Goal: Task Accomplishment & Management: Complete application form

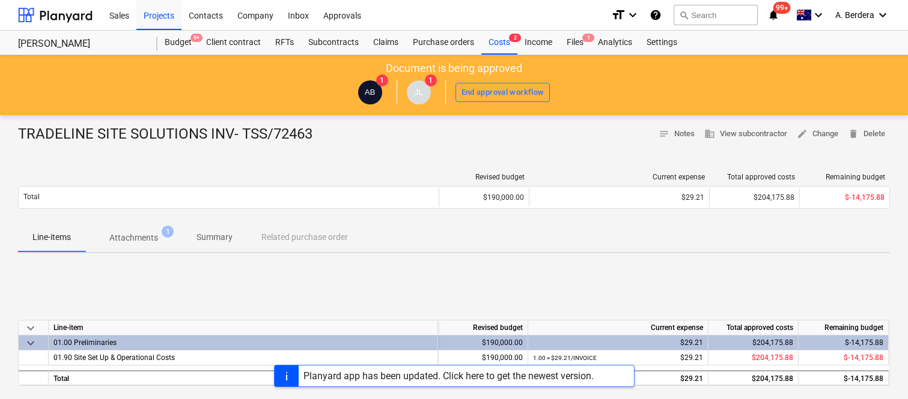
click at [571, 40] on div "Files 1" at bounding box center [574, 43] width 31 height 24
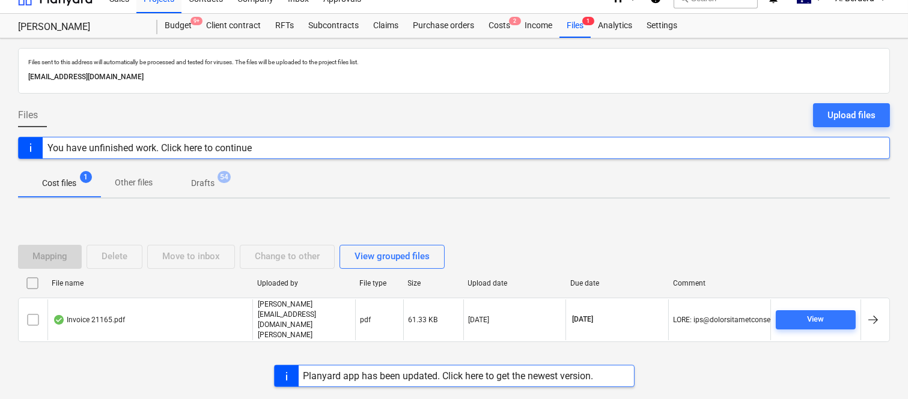
scroll to position [25, 0]
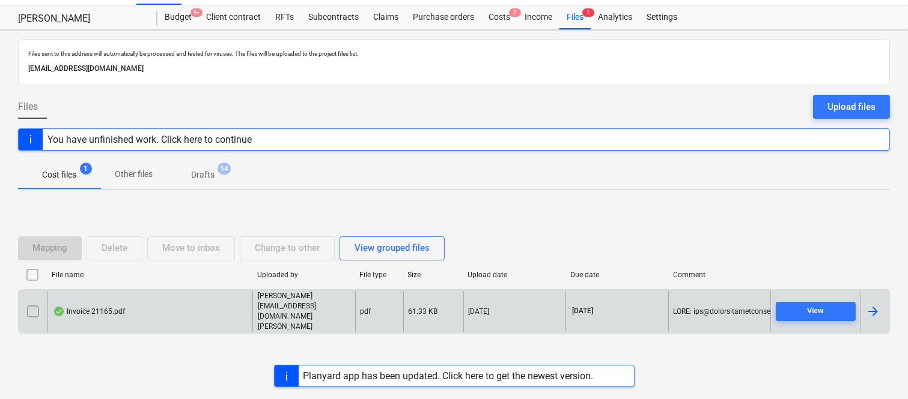
click at [151, 309] on div "Invoice 21165.pdf" at bounding box center [149, 311] width 205 height 41
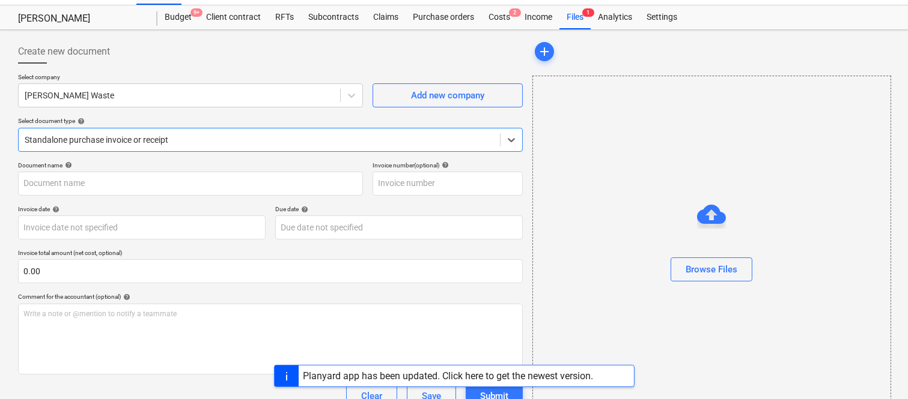
type input "21165"
type input "[DATE]"
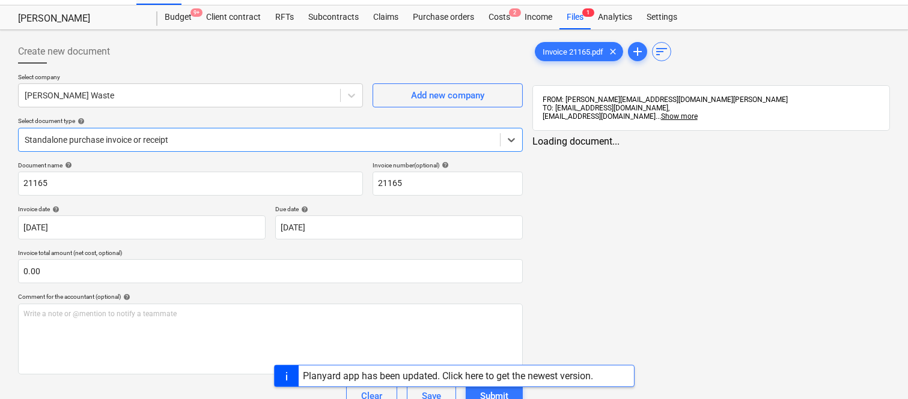
click at [230, 141] on div at bounding box center [259, 140] width 469 height 12
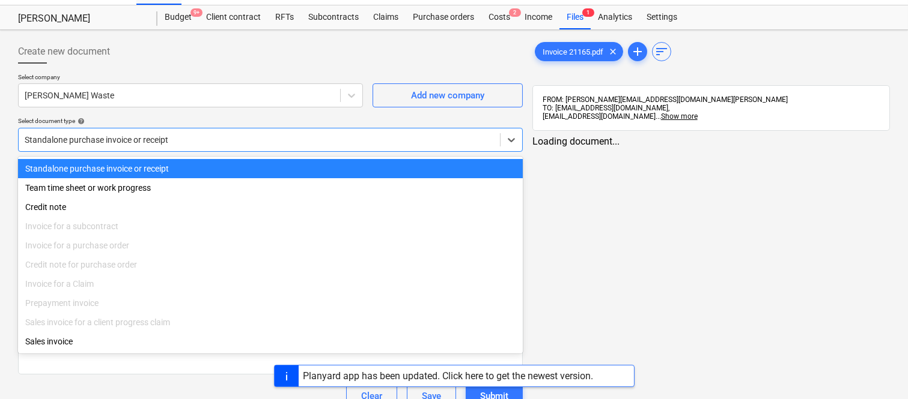
click at [243, 169] on div "Standalone purchase invoice or receipt" at bounding box center [270, 168] width 505 height 19
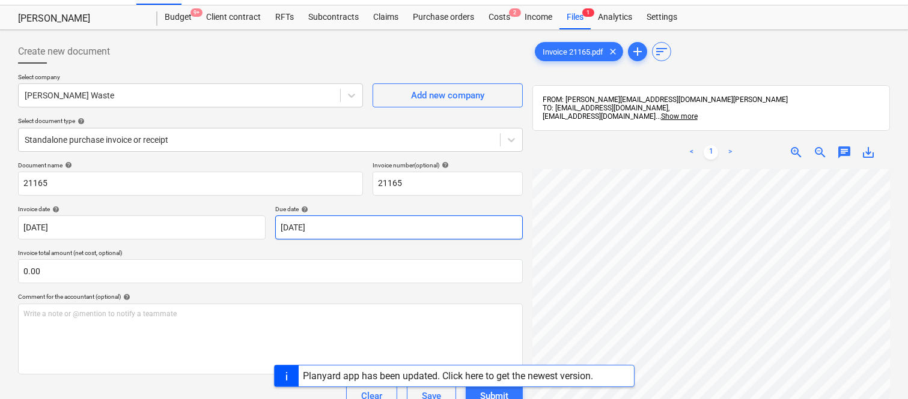
scroll to position [0, 95]
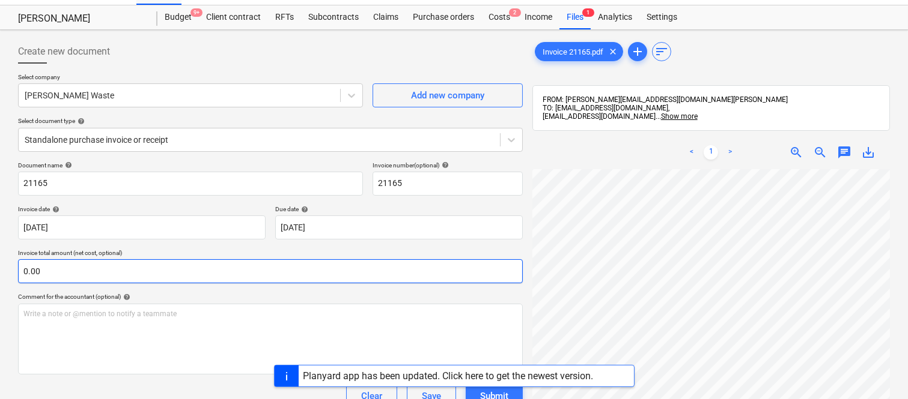
click at [511, 262] on div "Create new document Select company Saunders Waste Add new company Select docume…" at bounding box center [453, 287] width 881 height 505
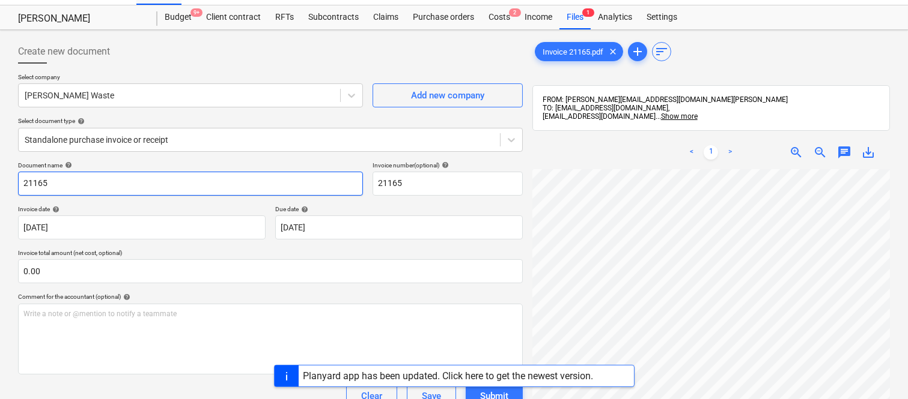
click at [22, 181] on input "21165" at bounding box center [190, 184] width 345 height 24
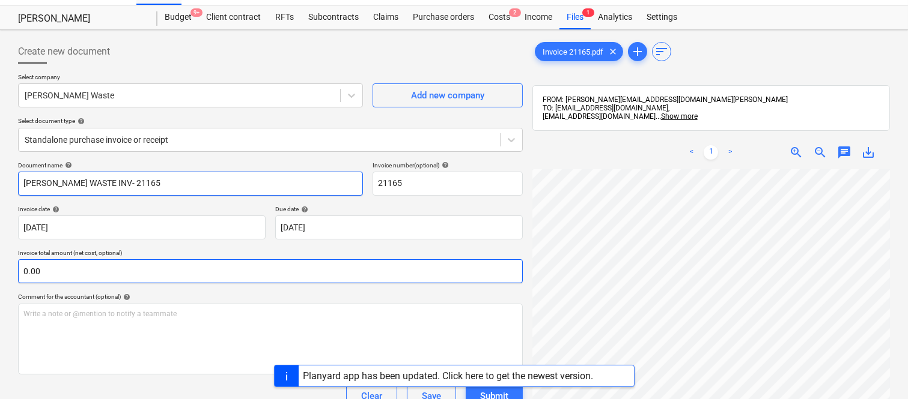
scroll to position [274, 95]
type input "[PERSON_NAME] WASTE INV- 21165"
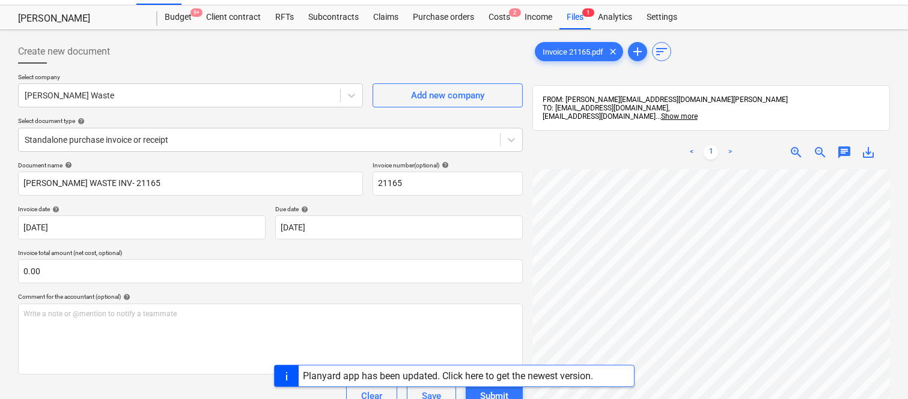
scroll to position [241, 0]
click at [907, 320] on html "Sales Projects Contacts Company Inbox Approvals format_size keyboard_arrow_down…" at bounding box center [454, 174] width 908 height 399
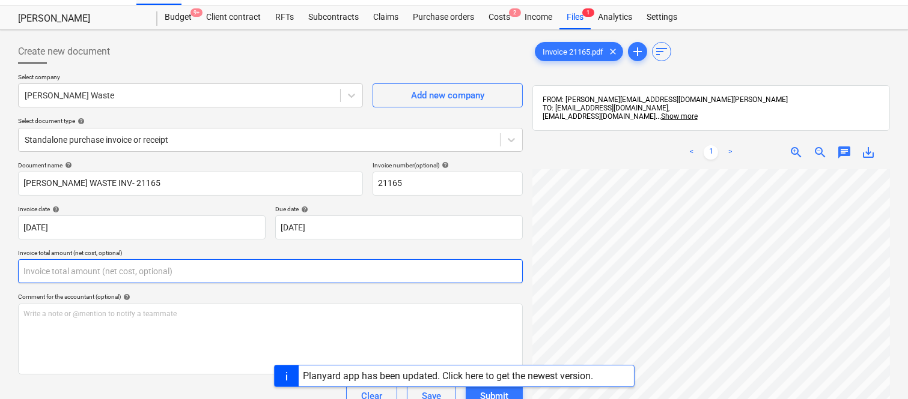
click at [109, 262] on input "text" at bounding box center [270, 271] width 505 height 24
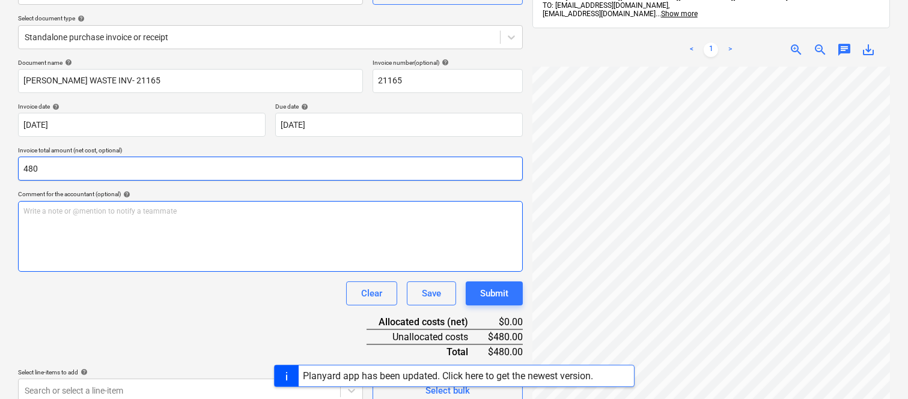
scroll to position [171, 0]
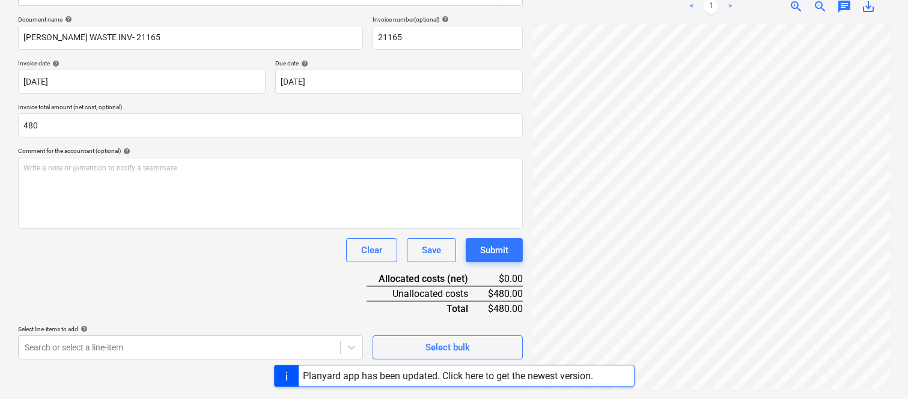
type input "480.00"
click at [144, 252] on div "Clear Save Submit" at bounding box center [270, 250] width 505 height 24
click at [121, 228] on body "Sales Projects Contacts Company Inbox Approvals format_size keyboard_arrow_down…" at bounding box center [454, 27] width 908 height 399
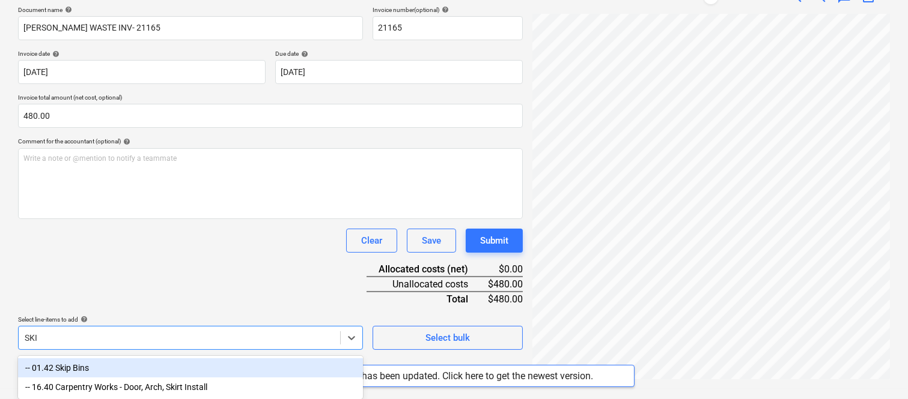
type input "SKIP"
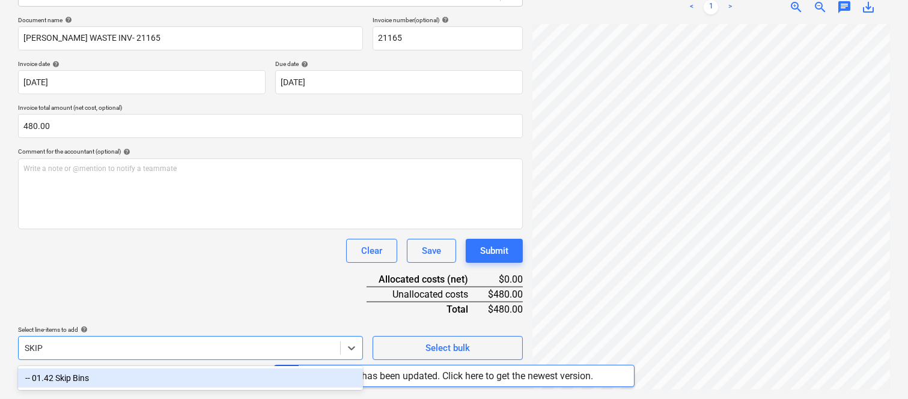
drag, startPoint x: 147, startPoint y: 375, endPoint x: 104, endPoint y: 251, distance: 131.1
click at [147, 374] on div "-- 01.42 Skip Bins" at bounding box center [190, 378] width 345 height 19
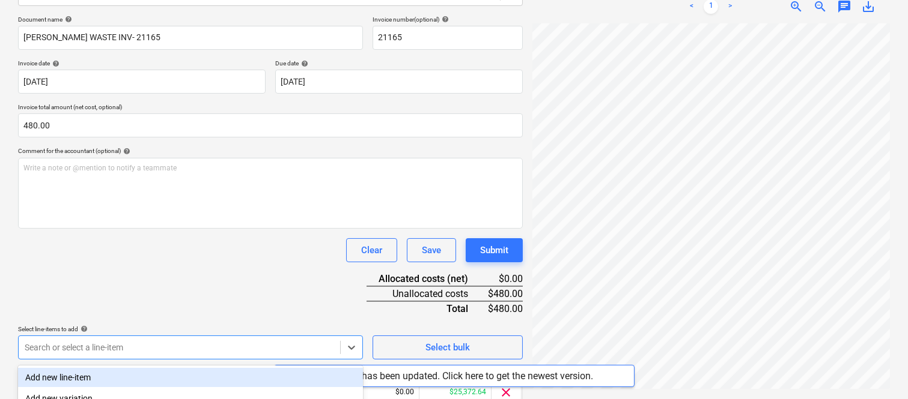
click at [104, 251] on div "Clear Save Submit" at bounding box center [270, 250] width 505 height 24
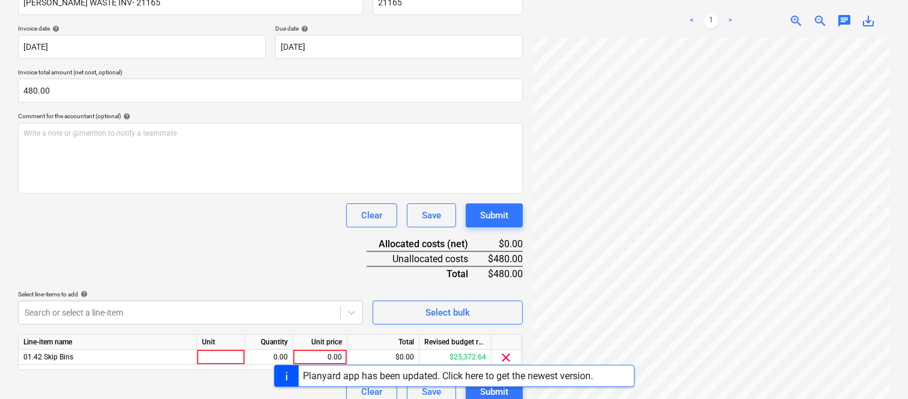
scroll to position [220, 0]
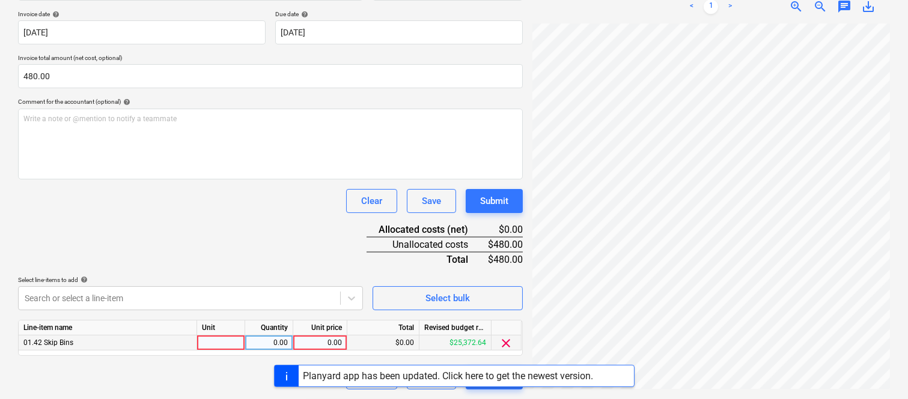
click at [230, 345] on div at bounding box center [221, 343] width 48 height 15
type input "INVOICE"
click at [273, 345] on div "0.00" at bounding box center [269, 343] width 38 height 15
type input "1"
click at [314, 343] on div "0.00" at bounding box center [320, 343] width 44 height 15
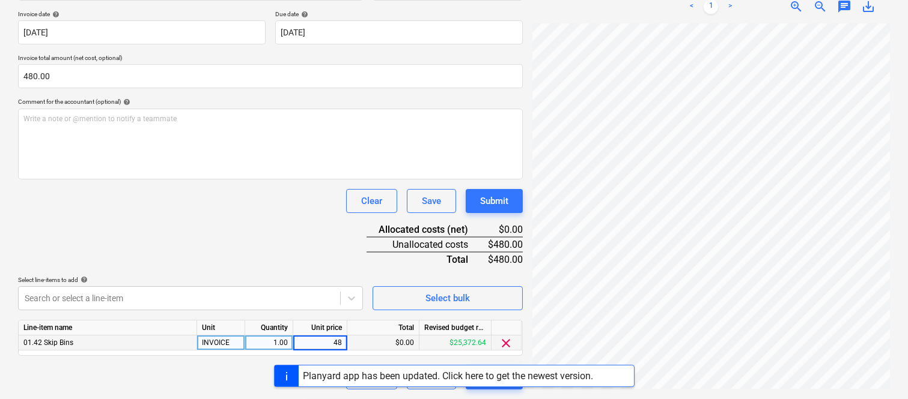
type input "480"
click at [219, 371] on div "Planyard app has been updated. Click here to get the newest version." at bounding box center [454, 376] width 908 height 22
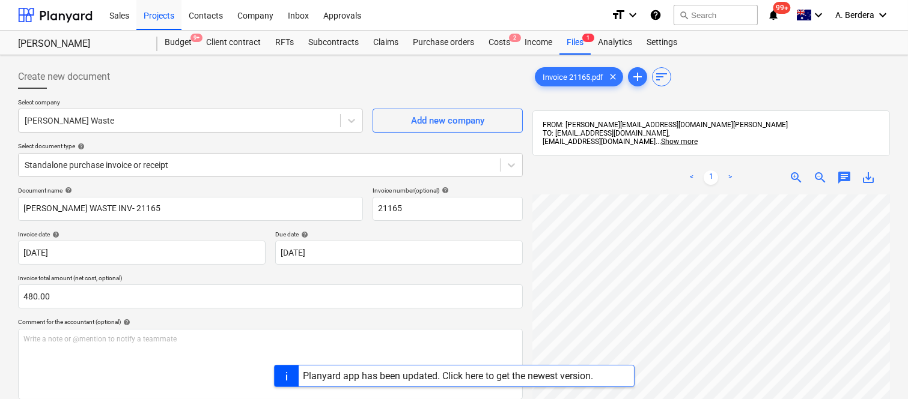
scroll to position [0, 95]
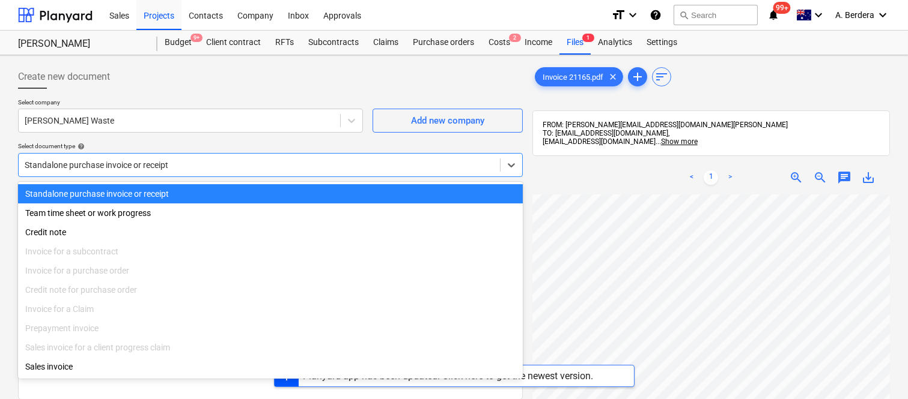
click at [299, 163] on div at bounding box center [259, 165] width 469 height 12
click at [306, 193] on div "Standalone purchase invoice or receipt" at bounding box center [270, 193] width 505 height 19
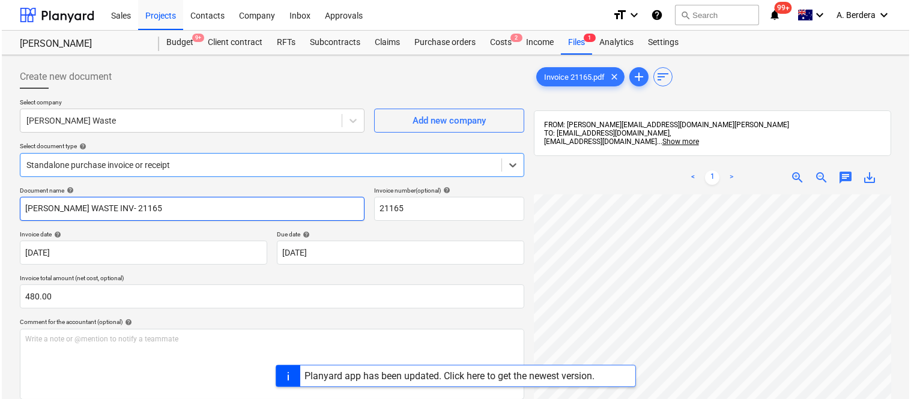
scroll to position [220, 0]
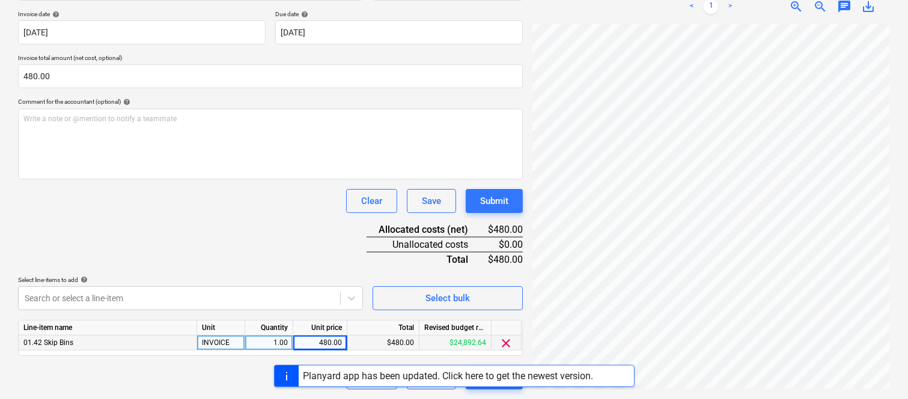
click at [513, 390] on div "Create new document Select company Saunders Waste Add new company Select docume…" at bounding box center [270, 117] width 514 height 555
click at [513, 388] on button "Submit" at bounding box center [494, 378] width 57 height 24
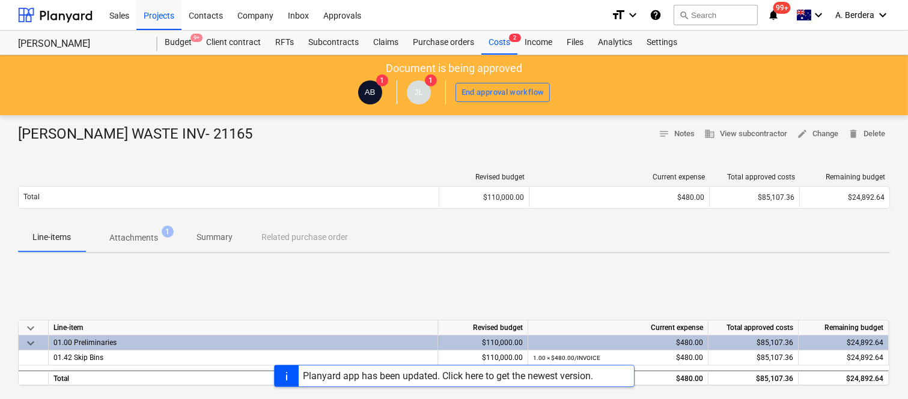
click at [278, 371] on div at bounding box center [287, 376] width 24 height 21
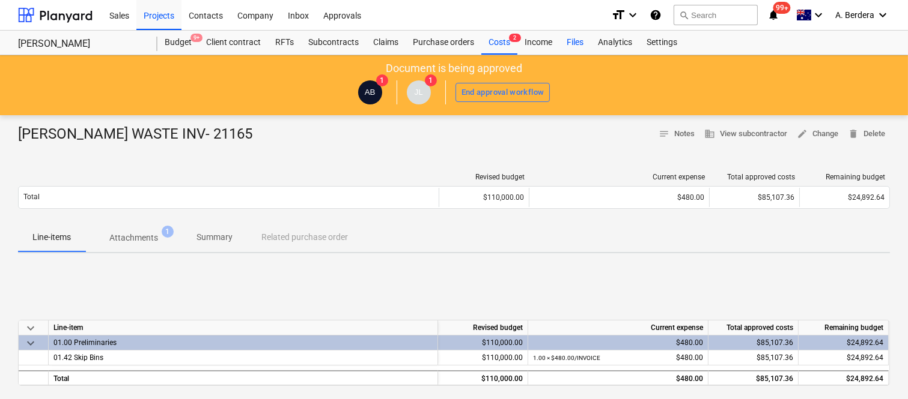
click at [568, 44] on div "Files" at bounding box center [574, 43] width 31 height 24
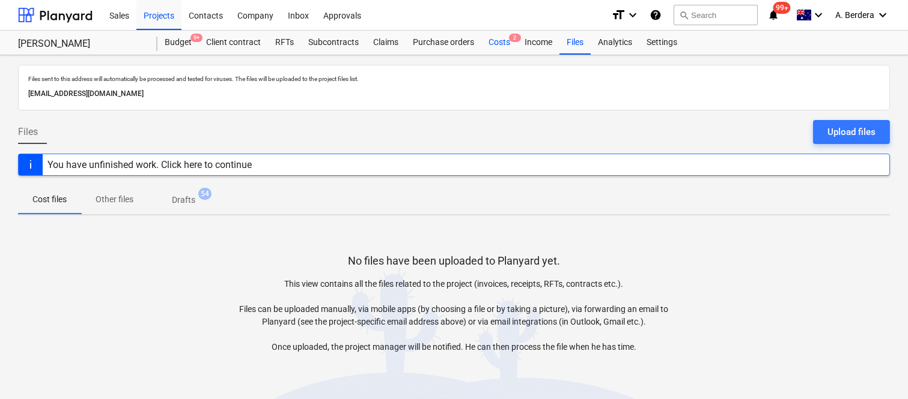
click at [494, 46] on div "Costs 2" at bounding box center [499, 43] width 36 height 24
